Goal: Task Accomplishment & Management: Complete application form

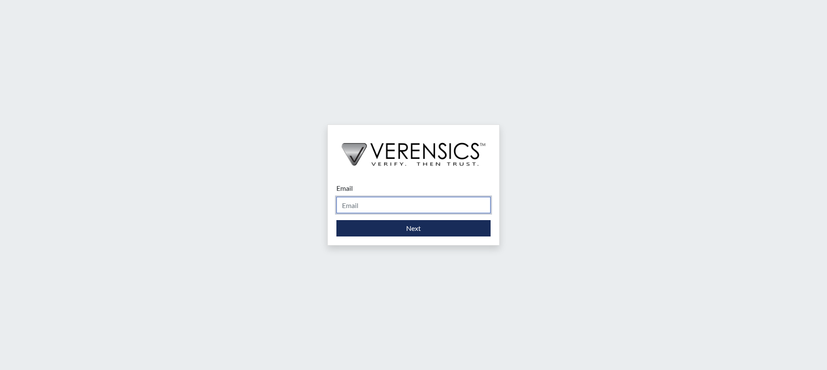
click at [402, 205] on input "Email" at bounding box center [413, 205] width 154 height 16
type input "[PERSON_NAME][EMAIL_ADDRESS][PERSON_NAME][DOMAIN_NAME]"
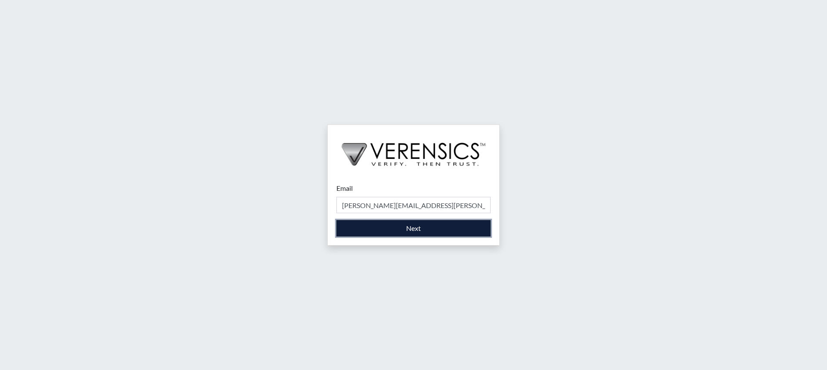
click at [405, 229] on button "Next" at bounding box center [413, 228] width 154 height 16
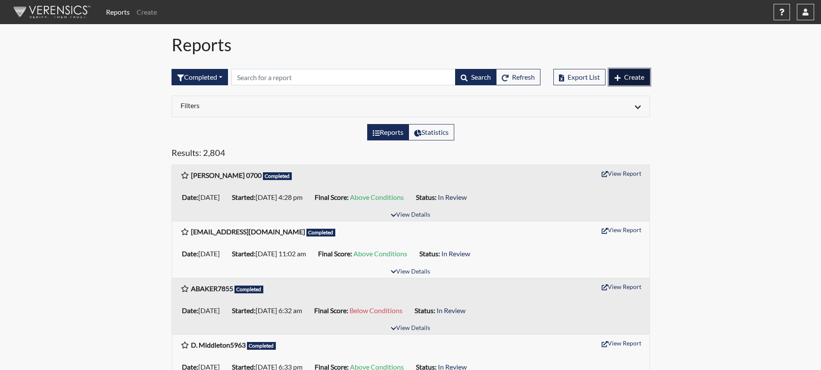
click at [629, 75] on span "Create" at bounding box center [634, 77] width 20 height 8
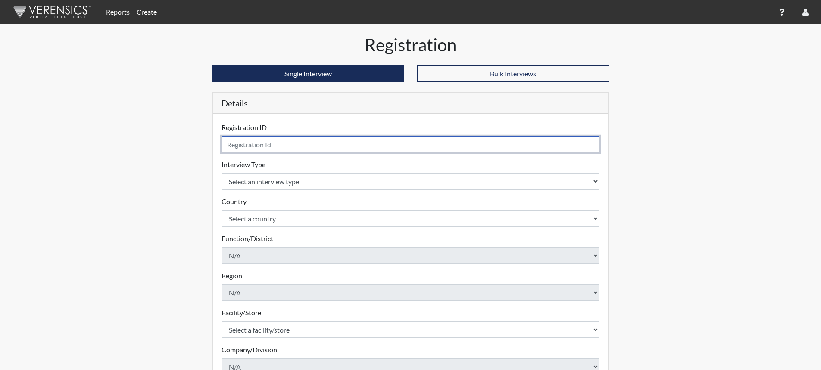
click at [319, 145] on input "text" at bounding box center [410, 144] width 378 height 16
type input "BBlaisdell7872"
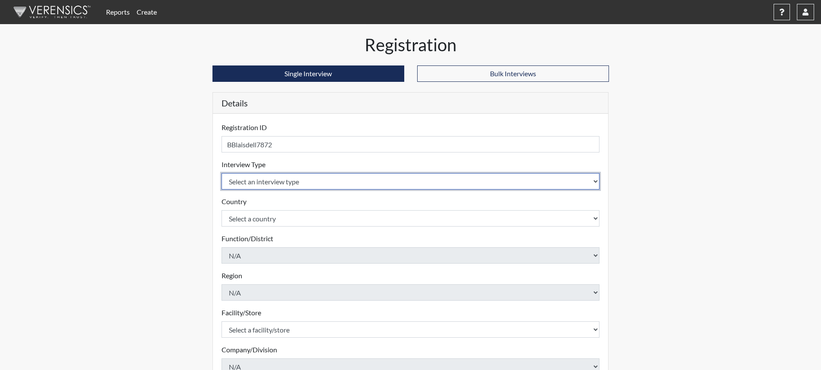
click at [593, 181] on select "Select an interview type Corrections Pre-Employment" at bounding box center [410, 181] width 378 height 16
select select "ff733e93-e1bf-11ea-9c9f-0eff0cf7eb8f"
click at [221, 173] on select "Select an interview type Corrections Pre-Employment" at bounding box center [410, 181] width 378 height 16
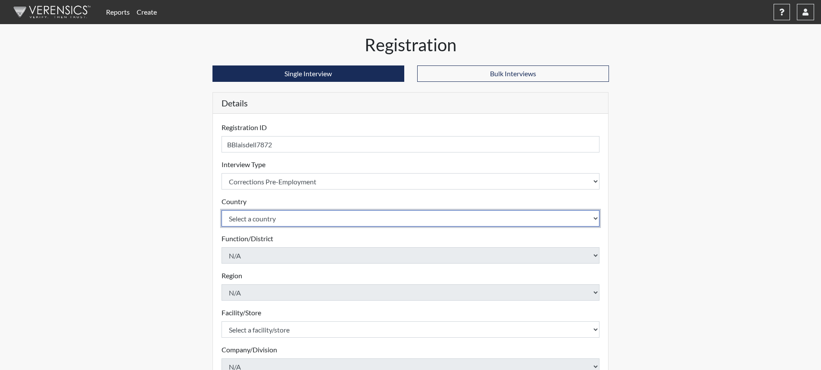
click at [579, 221] on select "Select a country [GEOGRAPHIC_DATA] [GEOGRAPHIC_DATA]" at bounding box center [410, 218] width 378 height 16
select select "united-states-of-[GEOGRAPHIC_DATA]"
click at [221, 210] on select "Select a country [GEOGRAPHIC_DATA] [GEOGRAPHIC_DATA]" at bounding box center [410, 218] width 378 height 16
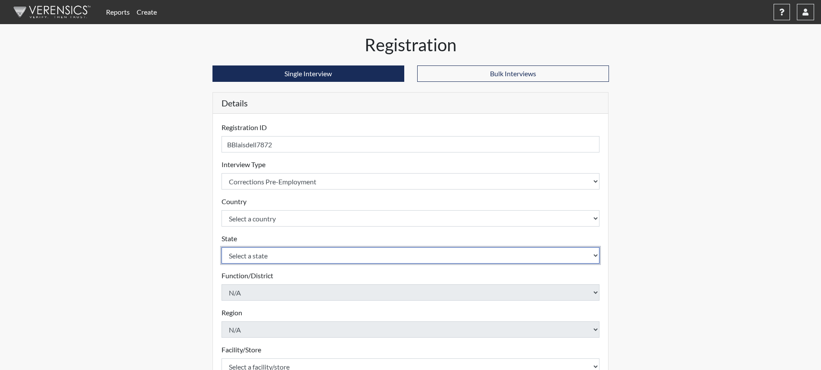
click at [586, 253] on select "Select a state [US_STATE] [US_STATE] [US_STATE] [US_STATE] [US_STATE] [US_STATE…" at bounding box center [410, 255] width 378 height 16
select select "SC"
click at [221, 247] on select "Select a state [US_STATE] [US_STATE] [US_STATE] [US_STATE] [US_STATE] [US_STATE…" at bounding box center [410, 255] width 378 height 16
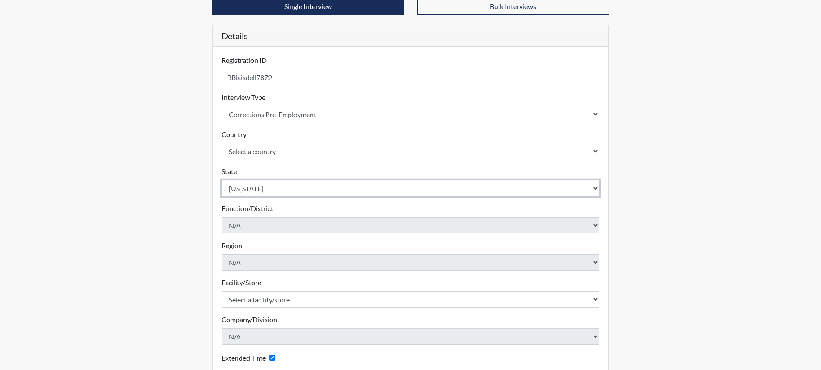
scroll to position [86, 0]
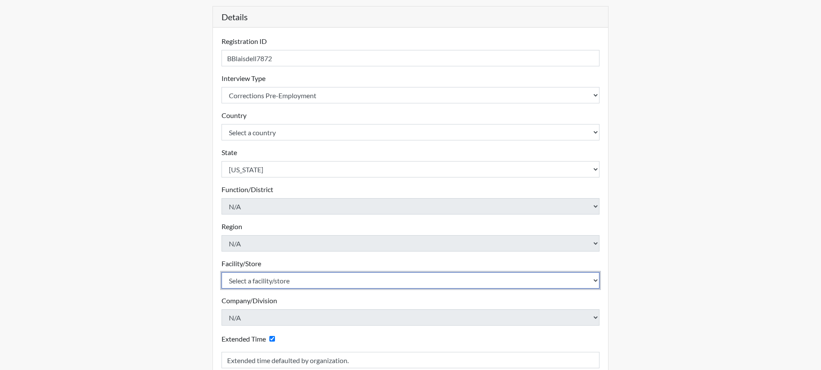
click at [287, 281] on select "Select a facility/store [GEOGRAPHIC_DATA] CI Broad River CI [PERSON_NAME] CI Di…" at bounding box center [410, 280] width 378 height 16
select select "e65c35f8-7a86-4895-8b3d-ac57a8e9252b"
click at [221, 272] on select "Select a facility/store [GEOGRAPHIC_DATA] CI Broad River CI [PERSON_NAME] CI Di…" at bounding box center [410, 280] width 378 height 16
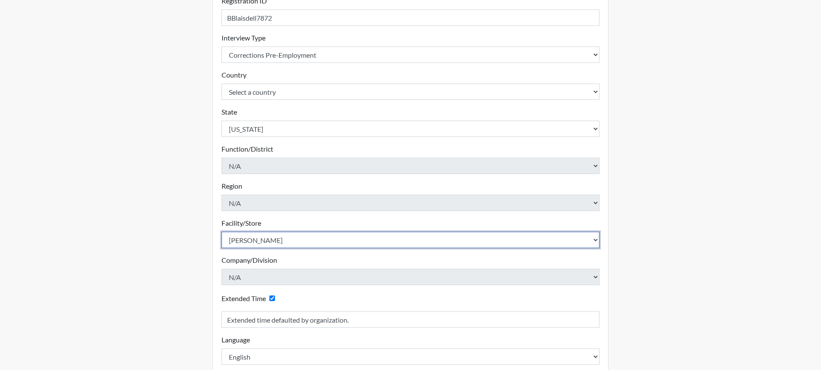
scroll to position [175, 0]
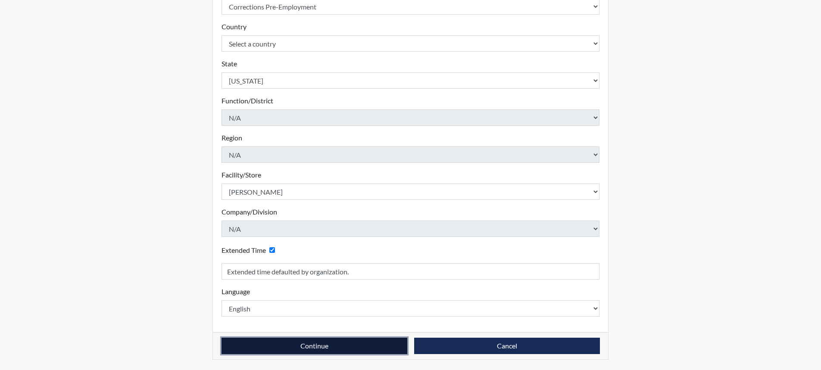
click at [291, 342] on button "Continue" at bounding box center [314, 346] width 186 height 16
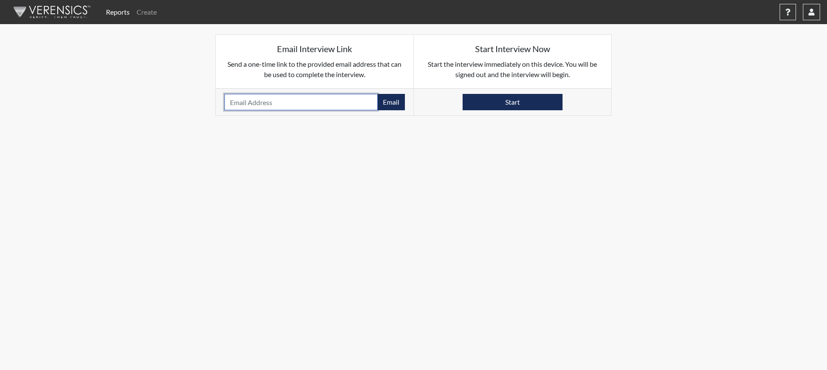
click at [272, 106] on input "email" at bounding box center [300, 102] width 153 height 16
type input "[PERSON_NAME][EMAIL_ADDRESS][DOMAIN_NAME]"
click at [396, 104] on button "Email" at bounding box center [391, 102] width 28 height 16
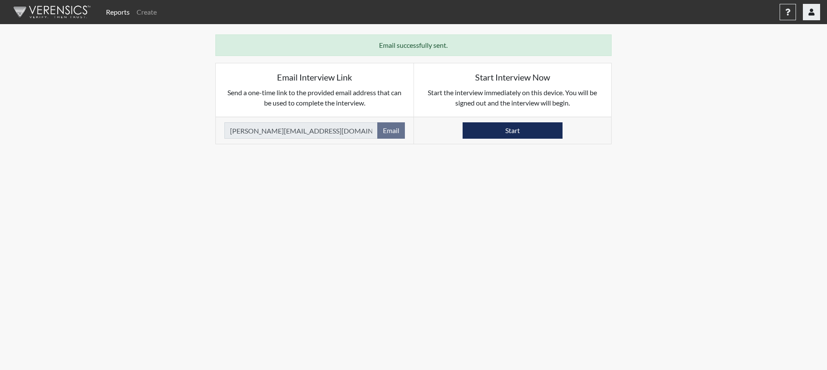
click at [807, 19] on button "button" at bounding box center [811, 12] width 17 height 16
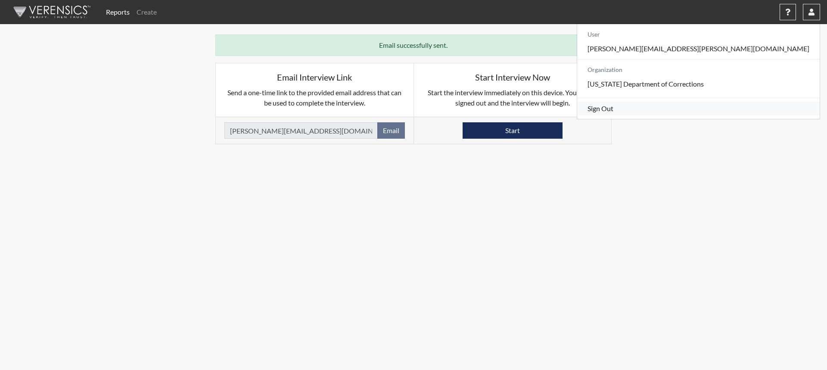
click at [747, 115] on link "Sign Out" at bounding box center [698, 109] width 243 height 14
